Goal: Task Accomplishment & Management: Complete application form

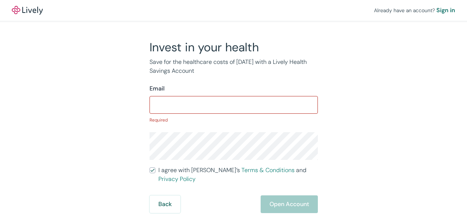
click at [150, 167] on input "I agree with Lively’s Terms & Conditions and Privacy Policy" at bounding box center [153, 170] width 6 height 6
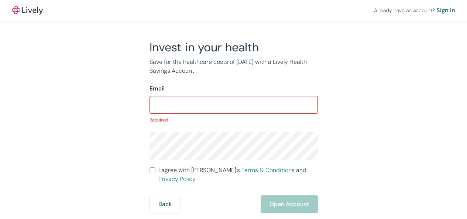
click at [150, 167] on input "I agree with Lively’s Terms & Conditions and Privacy Policy" at bounding box center [153, 170] width 6 height 6
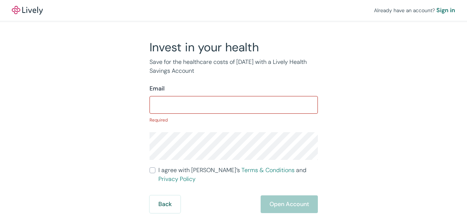
checkbox input "true"
click at [437, 10] on div "Sign in" at bounding box center [446, 10] width 19 height 9
